Goal: Navigation & Orientation: Find specific page/section

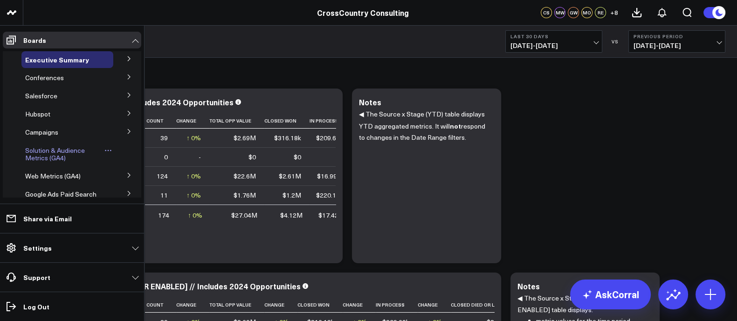
click at [42, 150] on span "Solution & Audience Metrics (GA4)" at bounding box center [55, 154] width 60 height 16
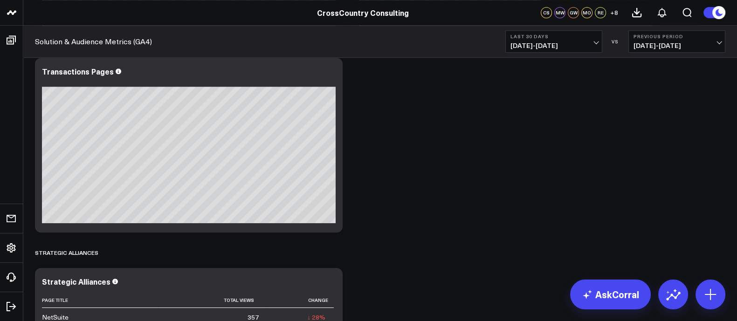
scroll to position [576, 0]
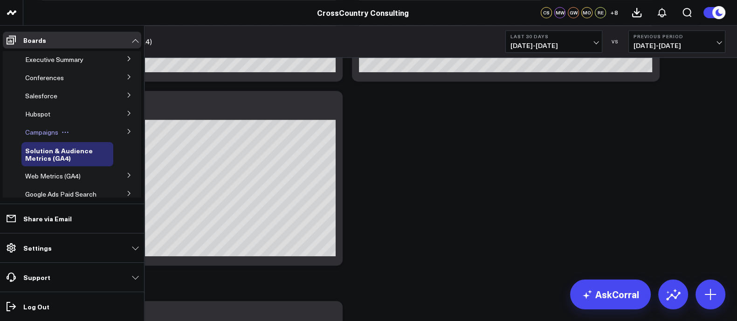
click at [47, 134] on span "Campaigns" at bounding box center [41, 132] width 33 height 9
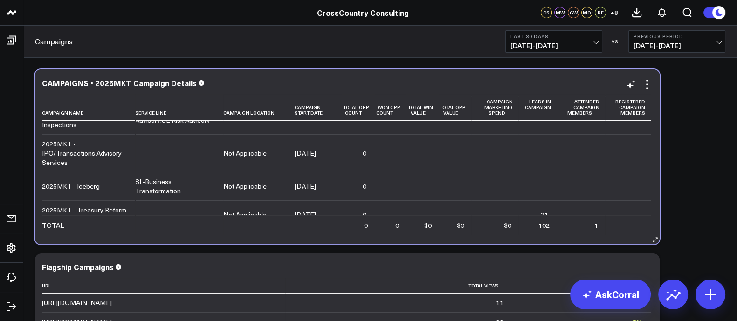
click at [80, 182] on div "2025MKT - Iceberg" at bounding box center [71, 186] width 58 height 9
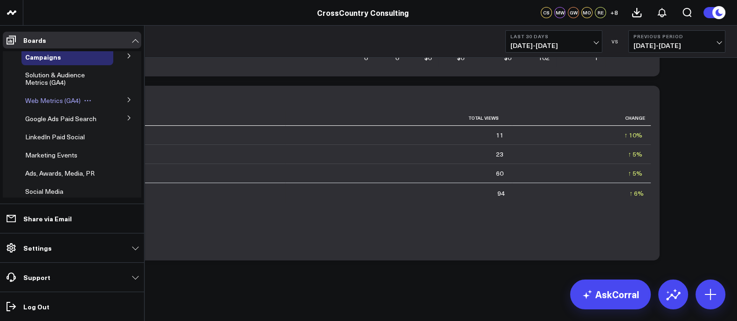
scroll to position [76, 0]
click at [52, 158] on span "Marketing Events" at bounding box center [51, 154] width 52 height 9
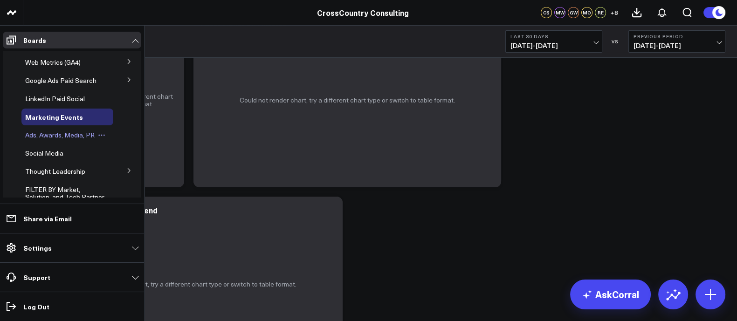
scroll to position [121, 0]
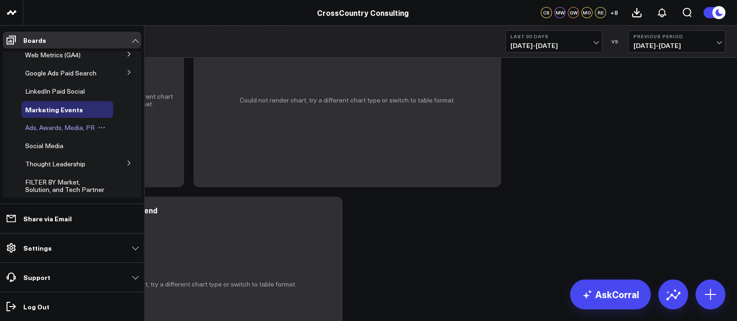
click at [53, 132] on span "Ads, Awards, Media, PR" at bounding box center [59, 127] width 69 height 9
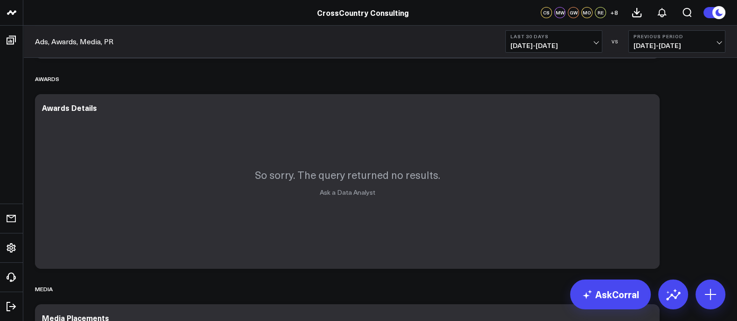
scroll to position [205, 0]
click at [53, 137] on div "So sorry. The query returned no results. Ask a Data Analyst" at bounding box center [347, 181] width 624 height 175
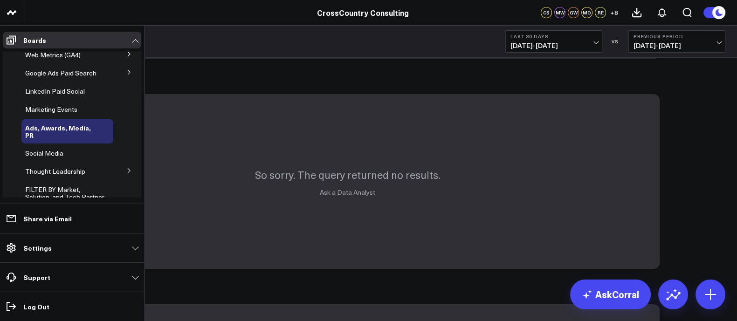
scroll to position [114, 0]
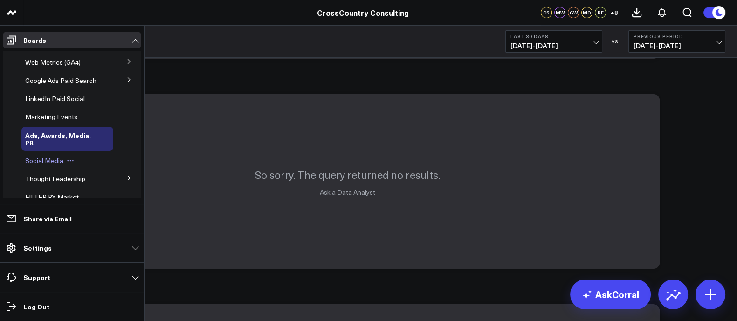
click at [21, 169] on div "Social Media" at bounding box center [67, 160] width 92 height 17
click at [30, 165] on span "Social Media" at bounding box center [44, 160] width 38 height 9
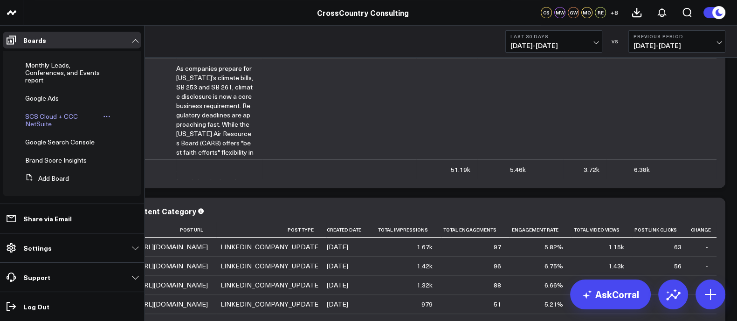
scroll to position [263, 0]
click at [56, 147] on span "Google Search Console" at bounding box center [59, 142] width 69 height 9
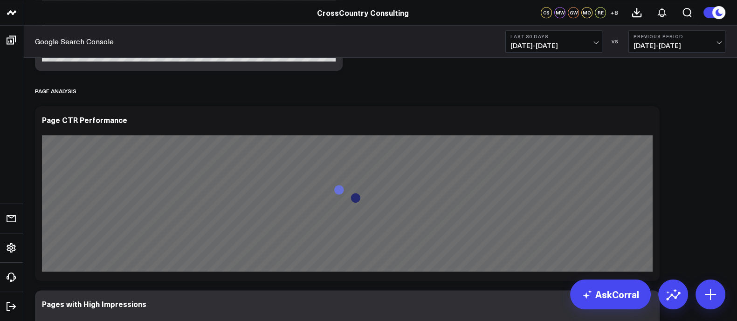
scroll to position [779, 0]
